Goal: Task Accomplishment & Management: Manage account settings

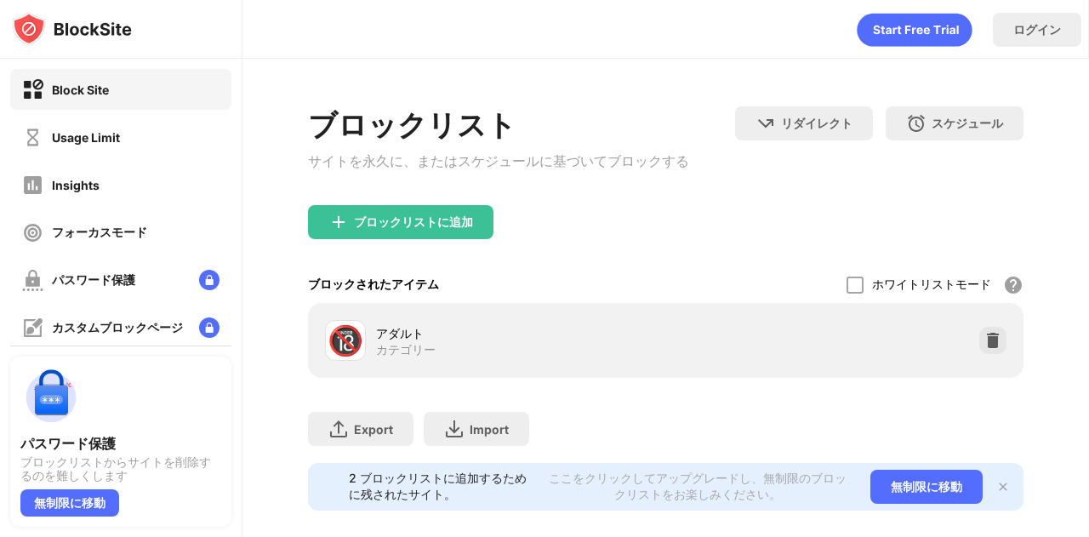
click at [981, 328] on div "🔞 アダルト カテゴリー" at bounding box center [665, 340] width 695 height 54
click at [980, 334] on div at bounding box center [992, 340] width 27 height 27
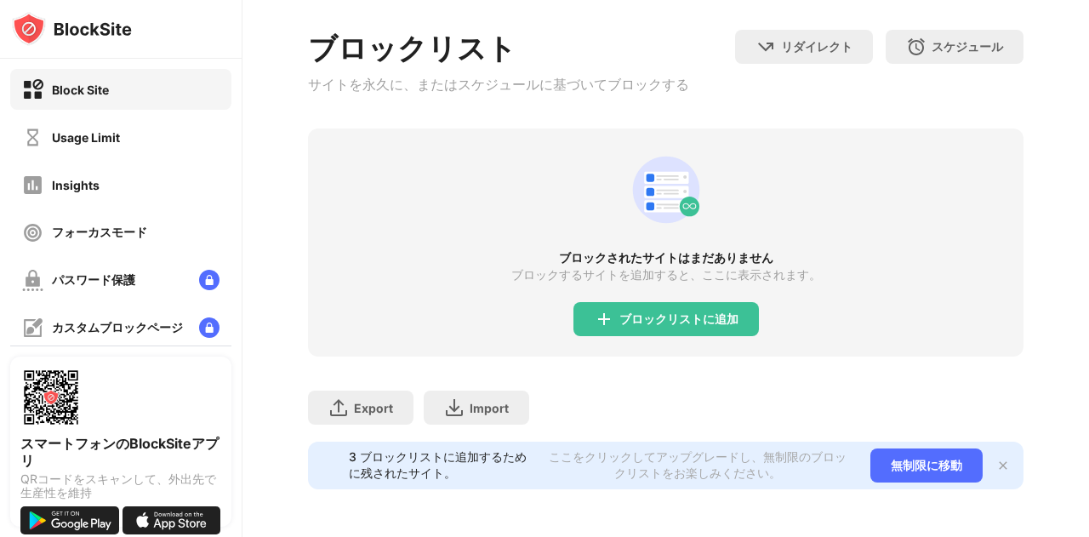
scroll to position [94, 0]
click at [641, 312] on div "ブロックリストに追加" at bounding box center [678, 319] width 119 height 14
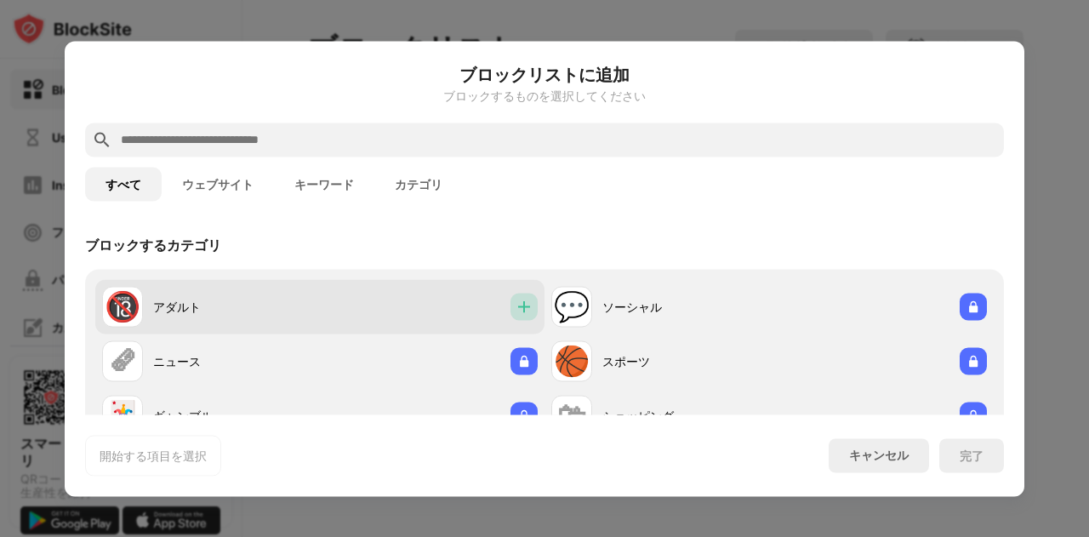
click at [523, 313] on img at bounding box center [524, 306] width 17 height 17
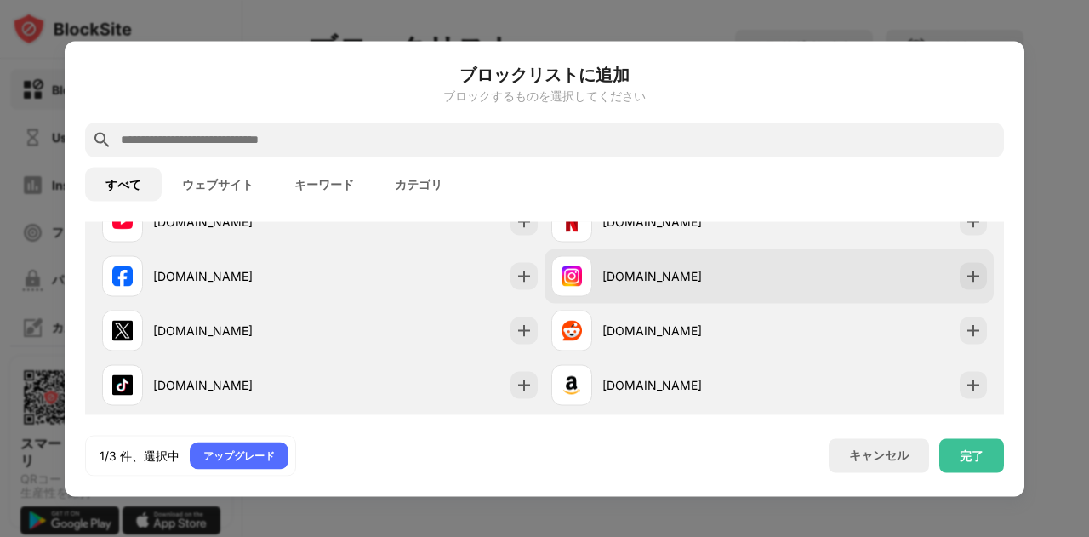
scroll to position [340, 0]
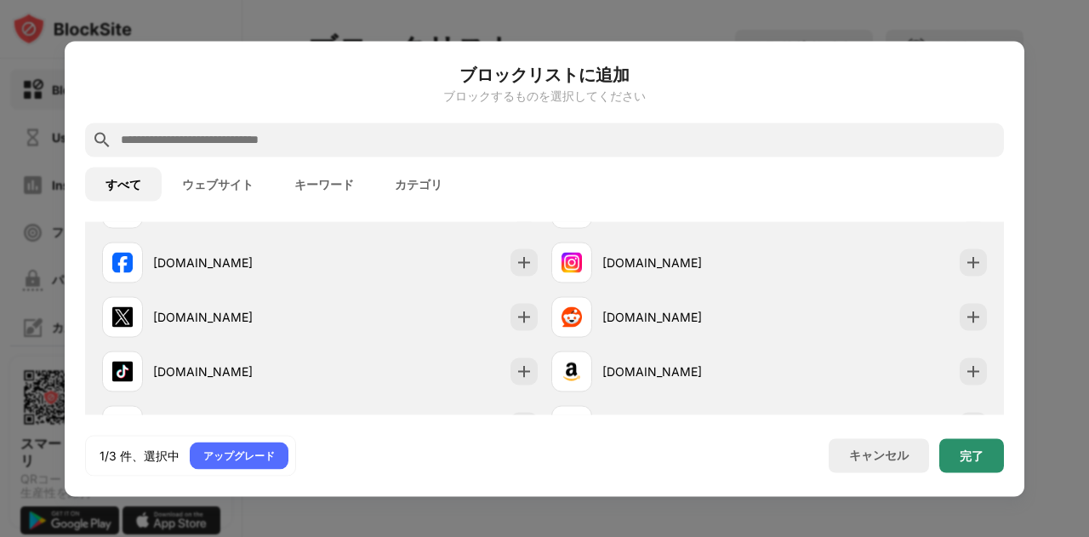
click at [978, 460] on div "完了" at bounding box center [972, 455] width 24 height 14
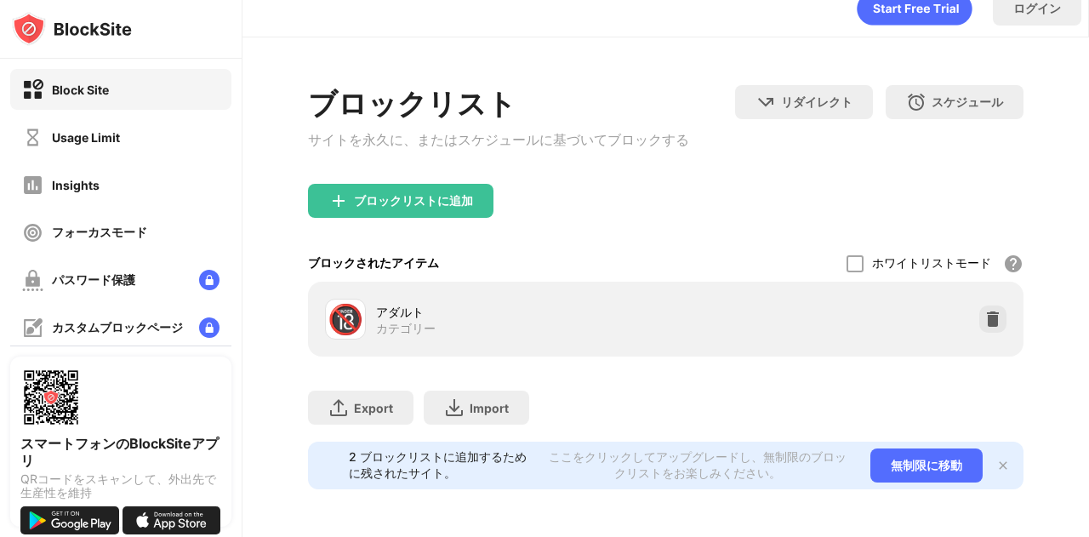
scroll to position [368, 0]
